Goal: Task Accomplishment & Management: Manage account settings

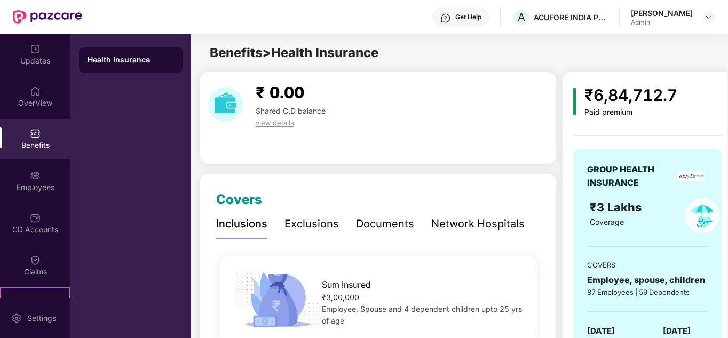
click at [39, 102] on div "OverView" at bounding box center [35, 103] width 70 height 11
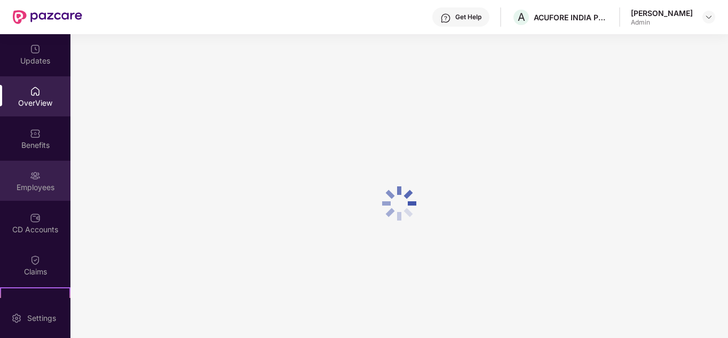
click at [32, 176] on img at bounding box center [35, 175] width 11 height 11
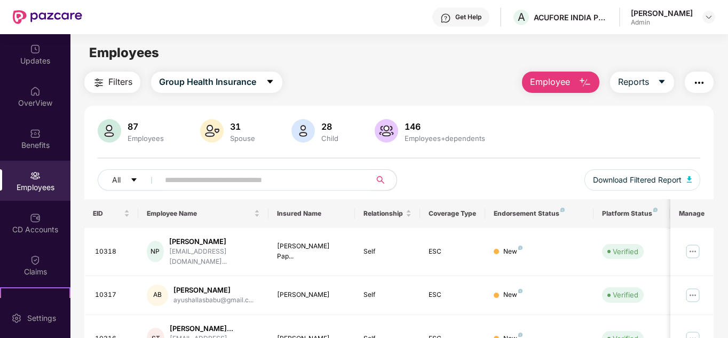
click at [233, 177] on input "text" at bounding box center [261, 180] width 192 height 16
click at [570, 81] on span "Employee" at bounding box center [550, 81] width 40 height 13
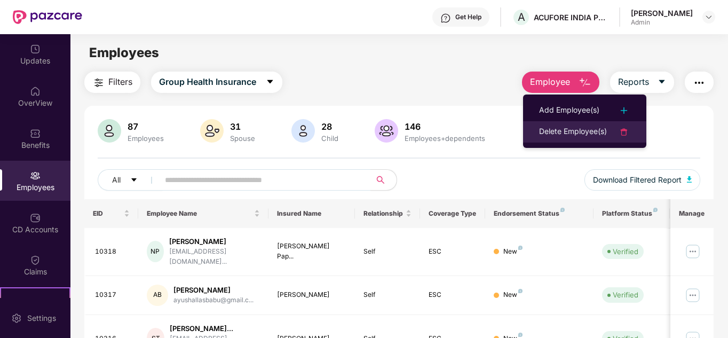
click at [565, 130] on div "Delete Employee(s)" at bounding box center [573, 131] width 68 height 13
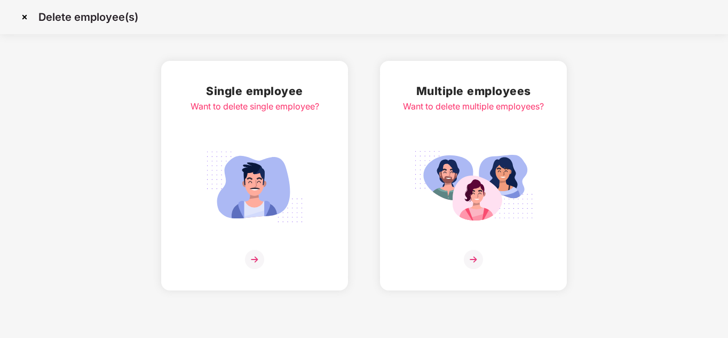
click at [22, 13] on img at bounding box center [24, 17] width 17 height 17
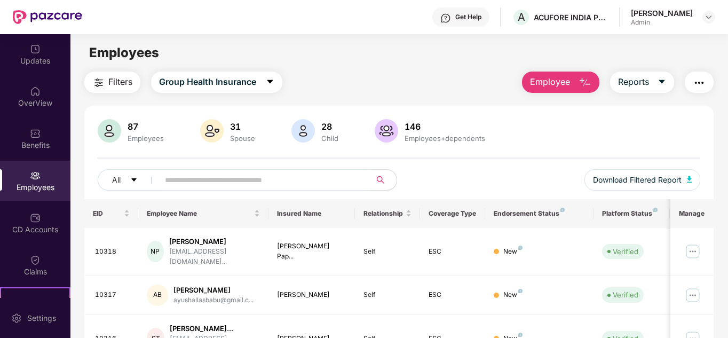
click at [279, 177] on input "text" at bounding box center [261, 180] width 192 height 16
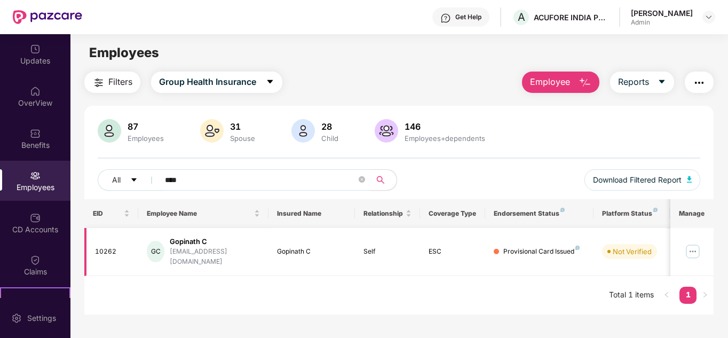
type input "****"
click at [698, 245] on img at bounding box center [692, 251] width 17 height 17
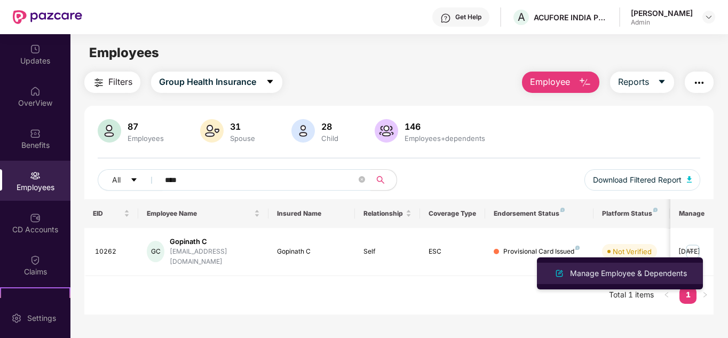
click at [639, 276] on div "Manage Employee & Dependents" at bounding box center [628, 273] width 121 height 12
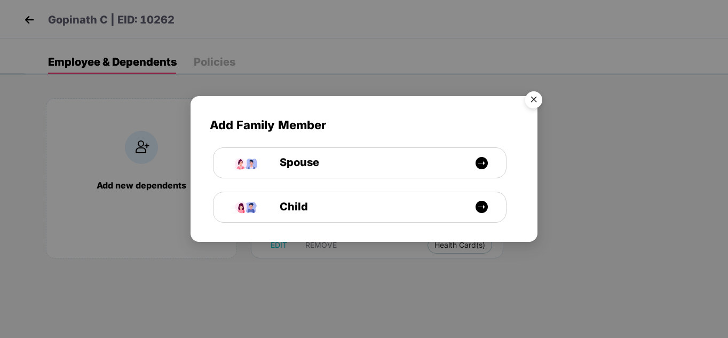
click at [538, 98] on img "Close" at bounding box center [534, 101] width 30 height 30
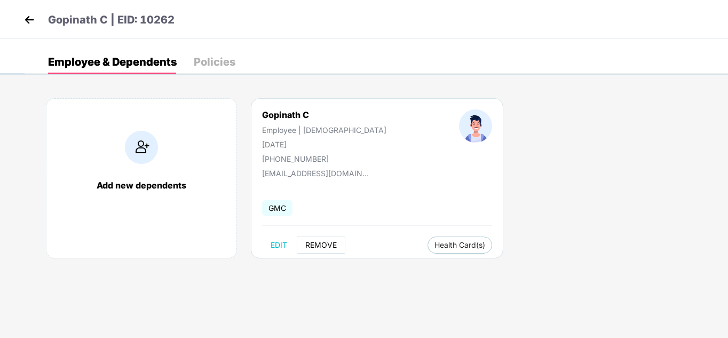
click at [311, 241] on span "REMOVE" at bounding box center [320, 245] width 31 height 9
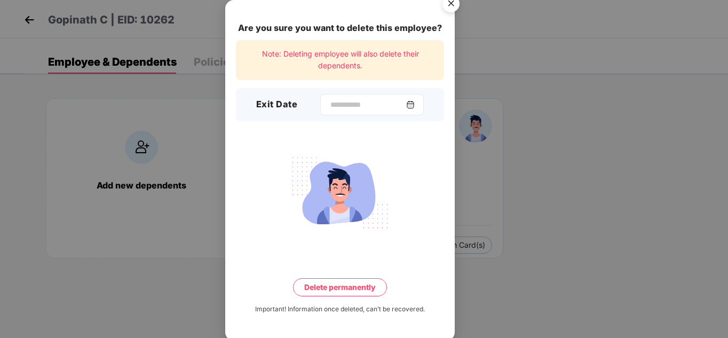
click at [414, 103] on img at bounding box center [410, 104] width 9 height 9
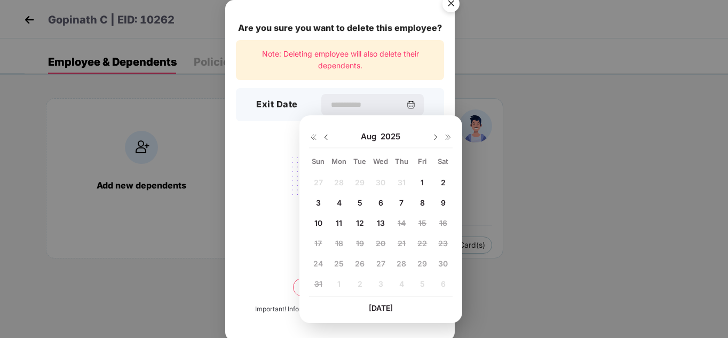
click at [385, 223] on div "13" at bounding box center [380, 222] width 16 height 16
type input "**********"
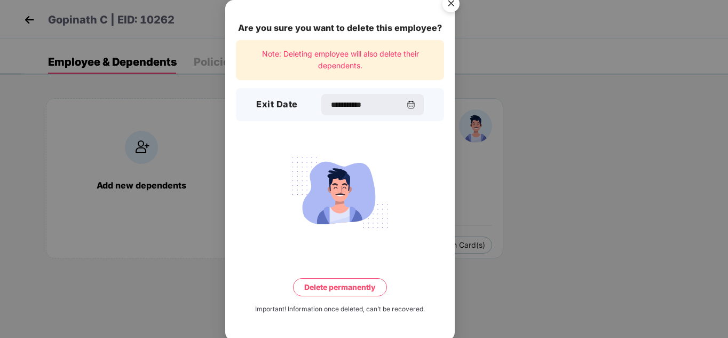
click at [344, 289] on button "Delete permanently" at bounding box center [340, 287] width 94 height 18
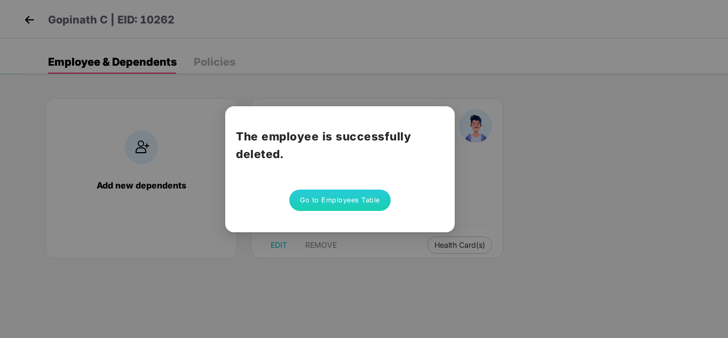
click at [333, 200] on button "Go to Employees Table" at bounding box center [339, 199] width 101 height 21
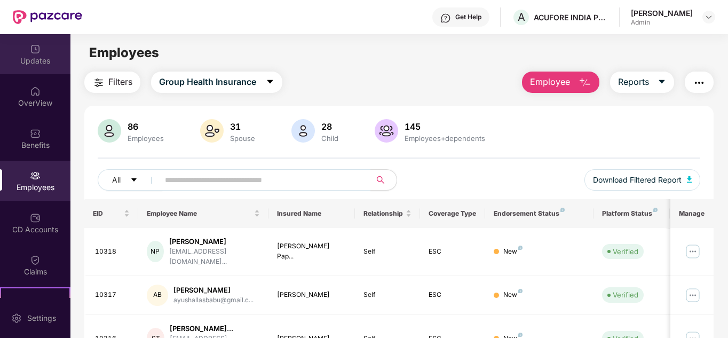
click at [32, 50] on img at bounding box center [35, 49] width 11 height 11
